Goal: Check status

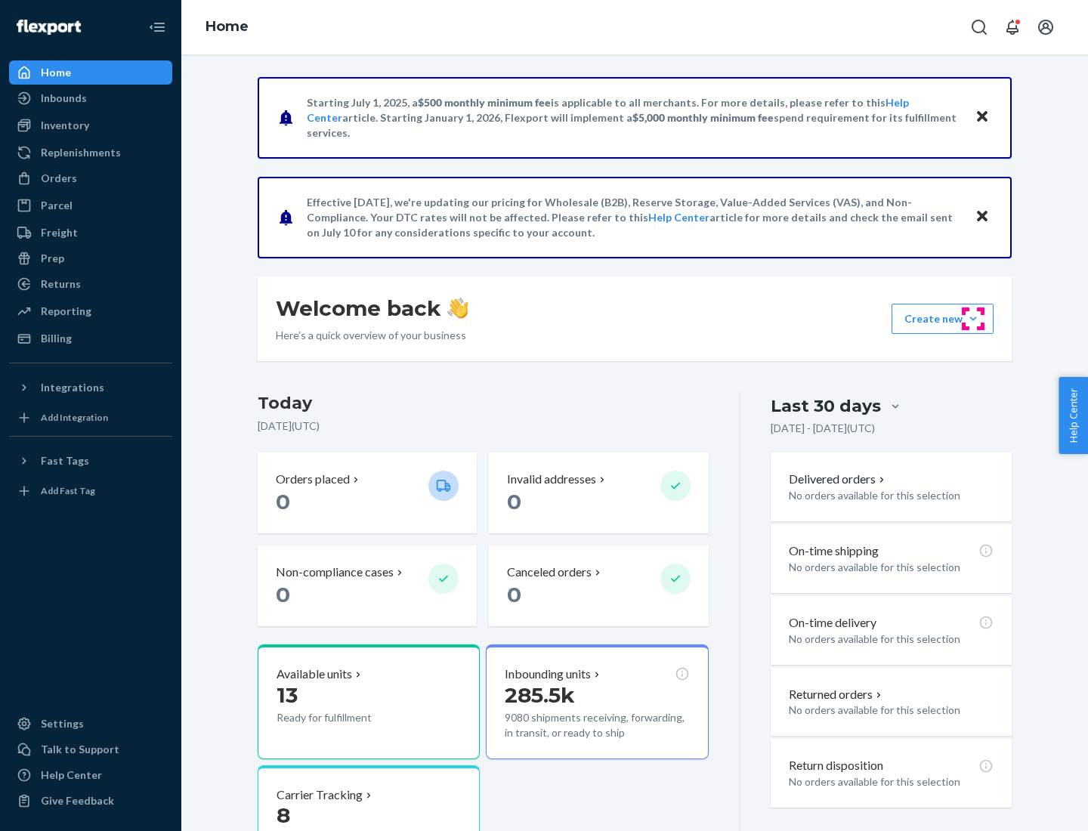
click at [973, 319] on button "Create new Create new inbound Create new order Create new product" at bounding box center [943, 319] width 102 height 30
click at [63, 98] on div "Inbounds" at bounding box center [64, 98] width 46 height 15
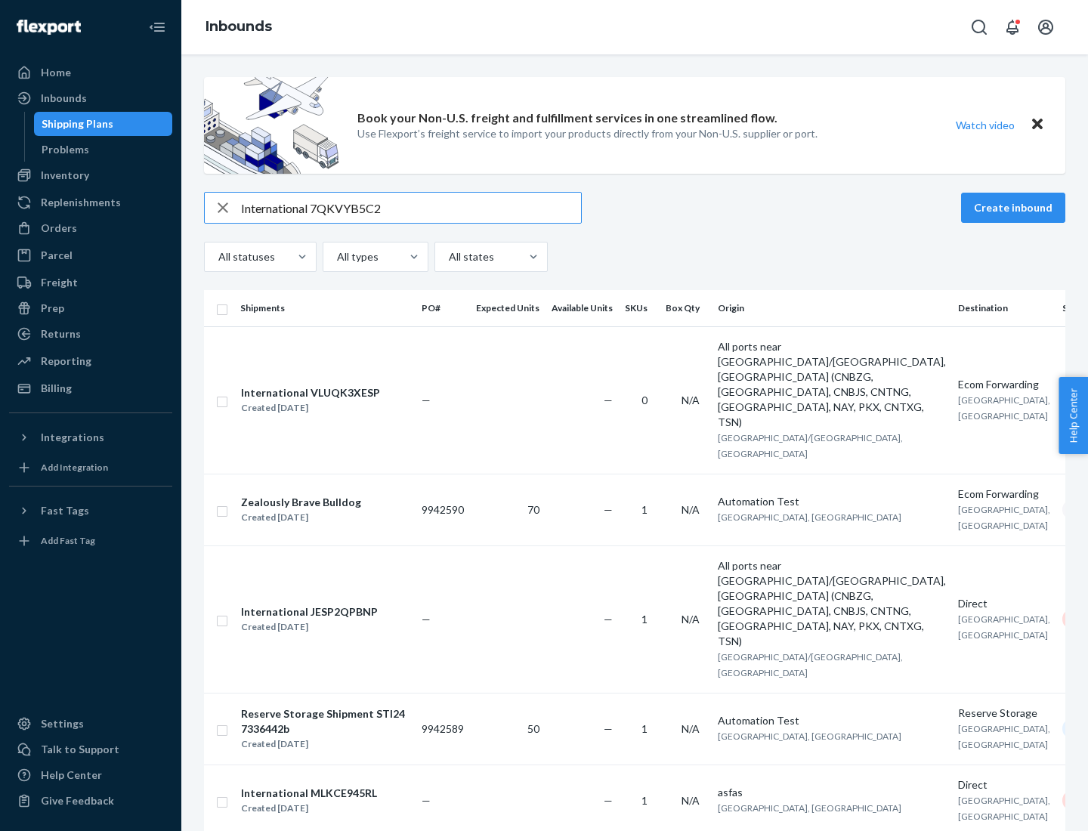
type input "International 7QKVYB5C29"
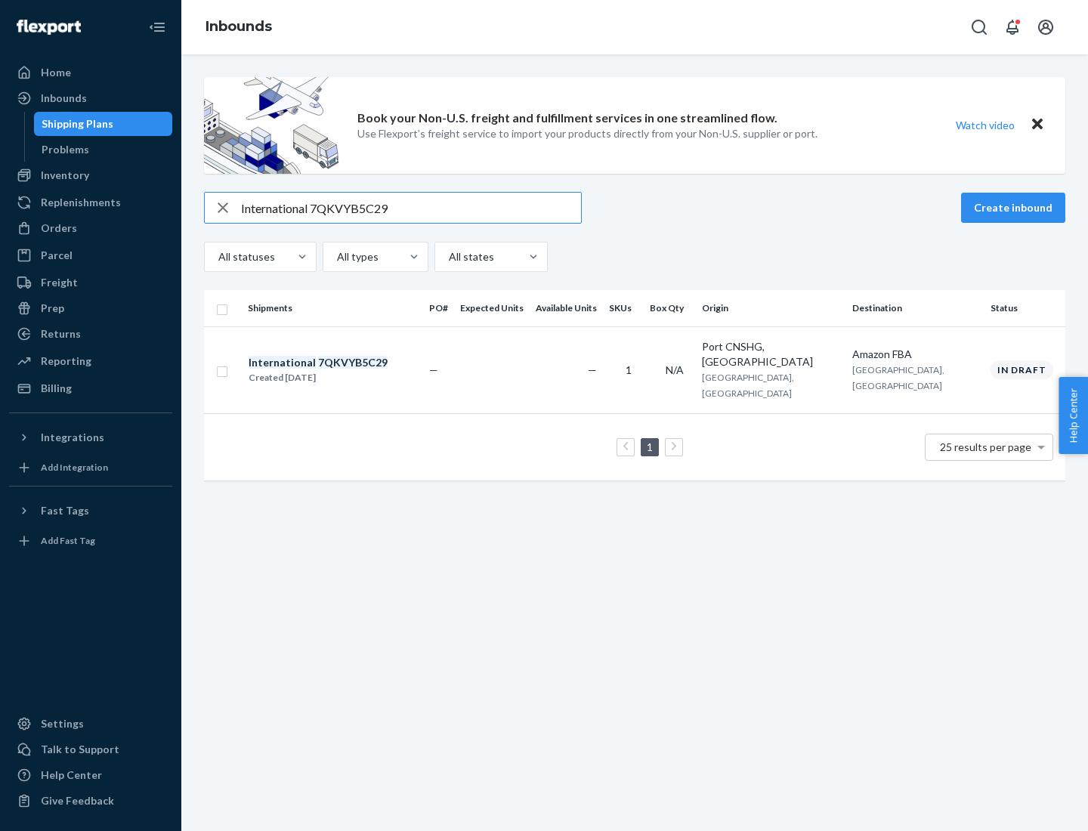
click at [344, 370] on div "Created [DATE]" at bounding box center [318, 377] width 139 height 15
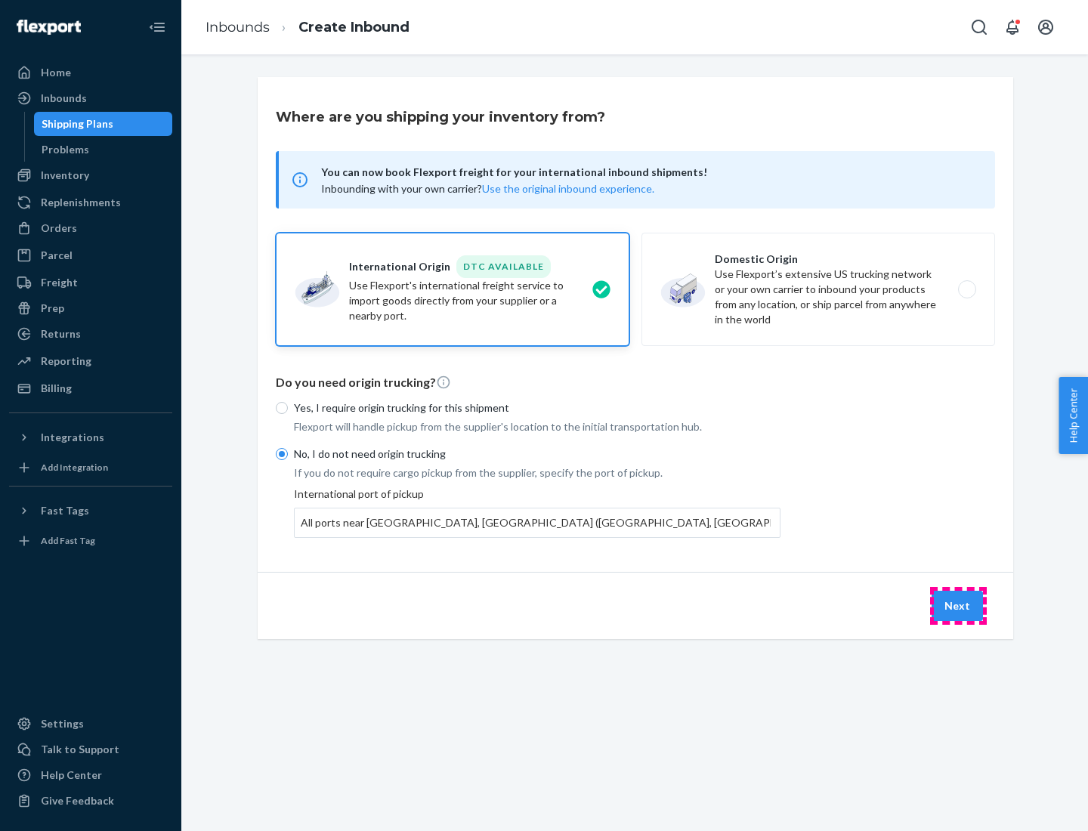
click at [958, 605] on button "Next" at bounding box center [957, 606] width 51 height 30
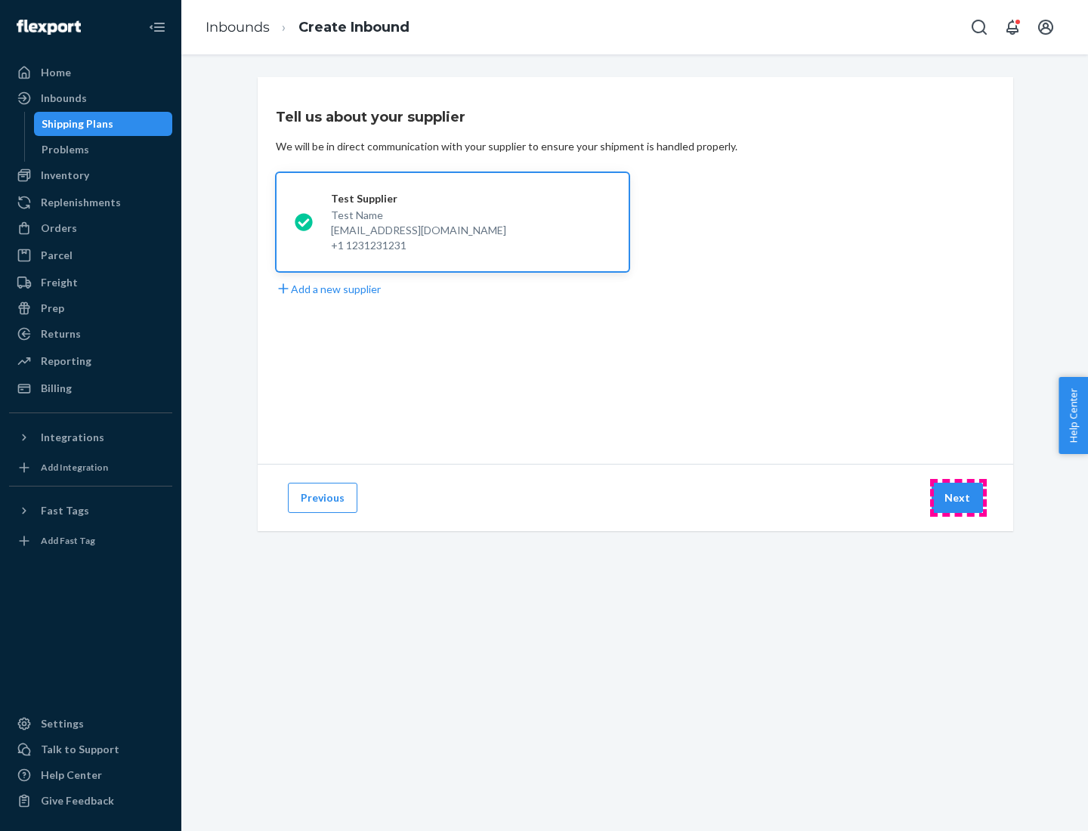
click at [958, 498] on button "Next" at bounding box center [957, 498] width 51 height 30
